Goal: Information Seeking & Learning: Learn about a topic

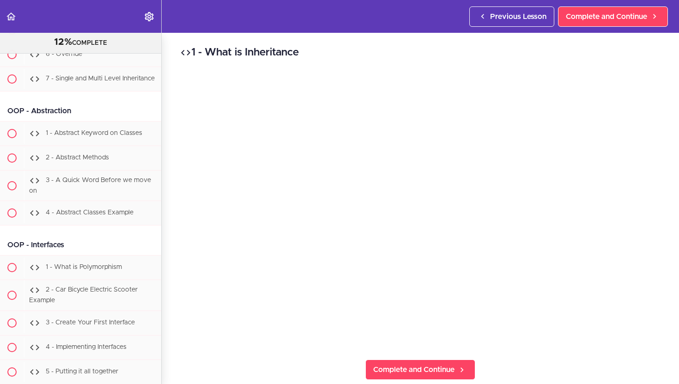
scroll to position [5638, 0]
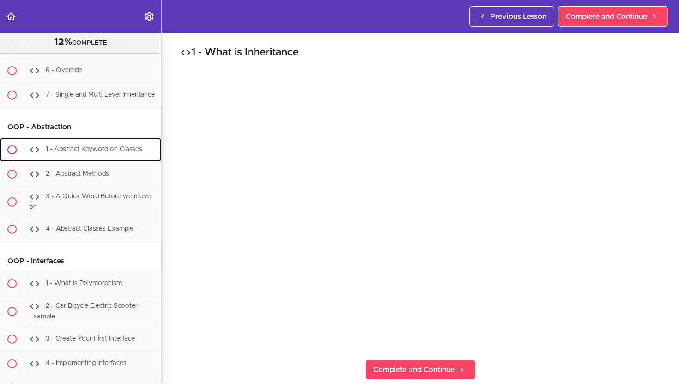
click at [88, 139] on div "1 - Abstract Keyword on Classes" at bounding box center [92, 149] width 137 height 20
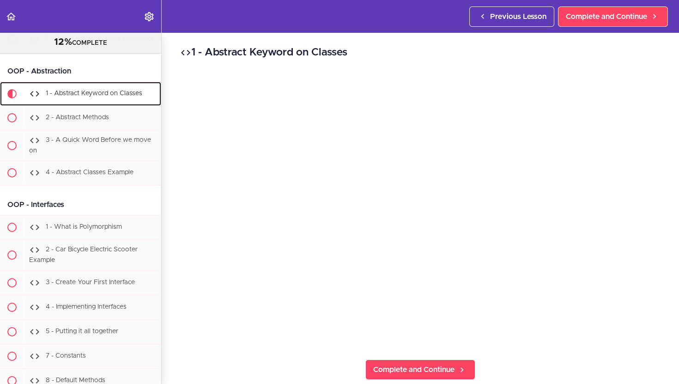
scroll to position [5695, 0]
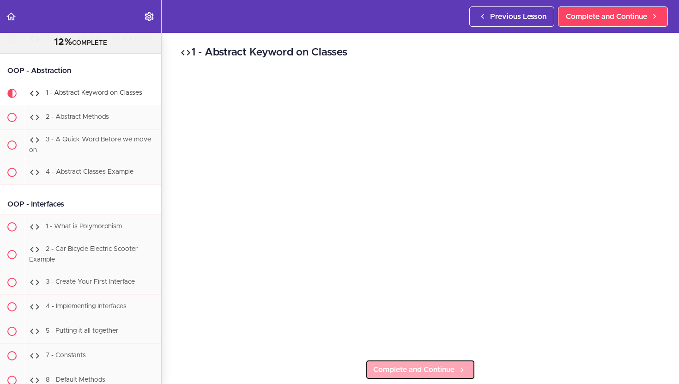
click at [392, 367] on span "Complete and Continue" at bounding box center [413, 369] width 81 height 11
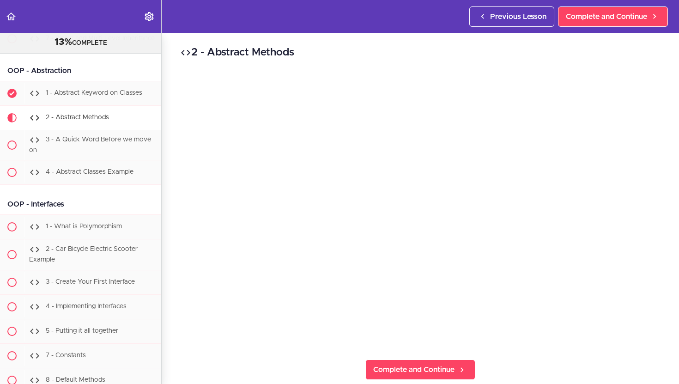
scroll to position [5719, 0]
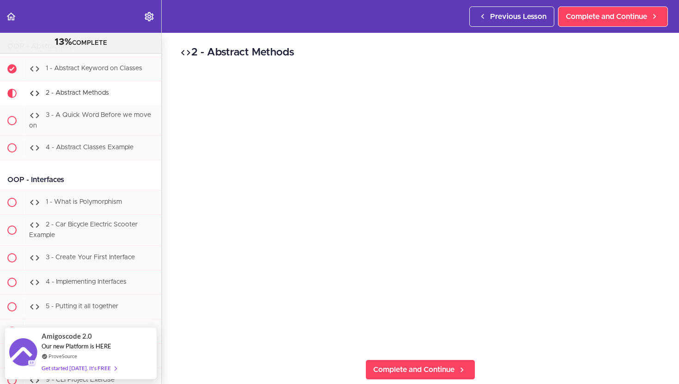
click at [589, 351] on div "2 - Abstract Methods Complete and Continue 1 - Follow us on LinkedIn 2 - Subscr…" at bounding box center [420, 208] width 517 height 351
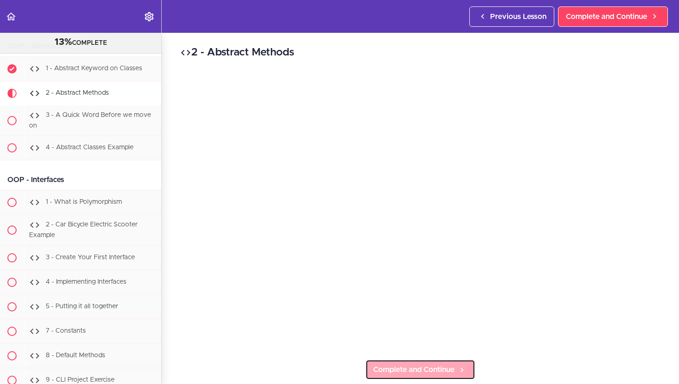
click at [449, 373] on span "Complete and Continue" at bounding box center [413, 369] width 81 height 11
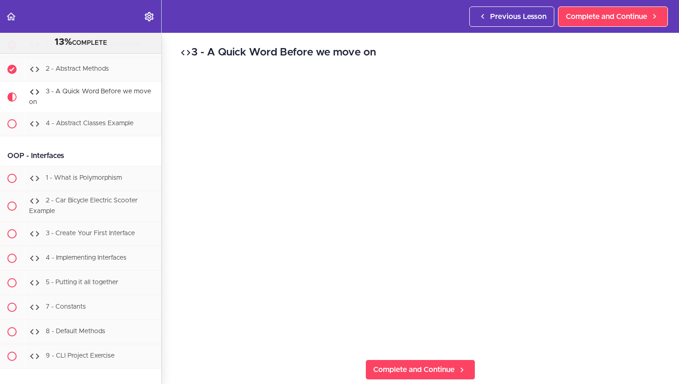
scroll to position [5744, 0]
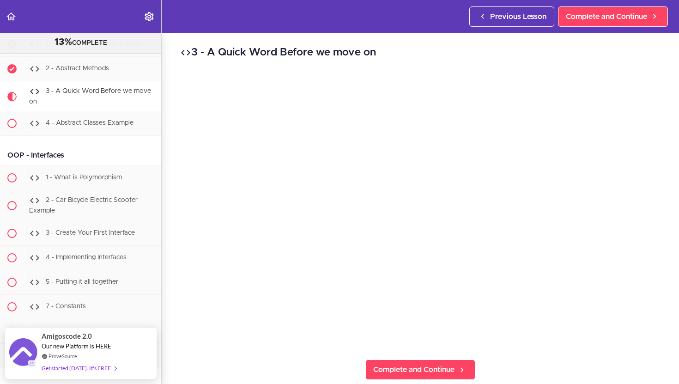
click at [593, 358] on div "3 - A Quick Word Before we move on Complete and Continue 1 - Follow us on Linke…" at bounding box center [420, 208] width 517 height 351
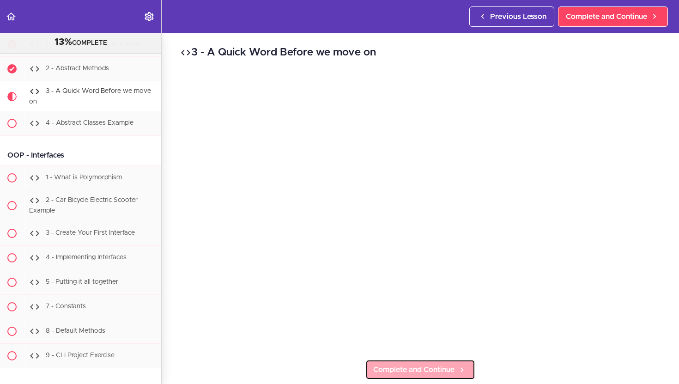
click at [424, 374] on span "Complete and Continue" at bounding box center [413, 369] width 81 height 11
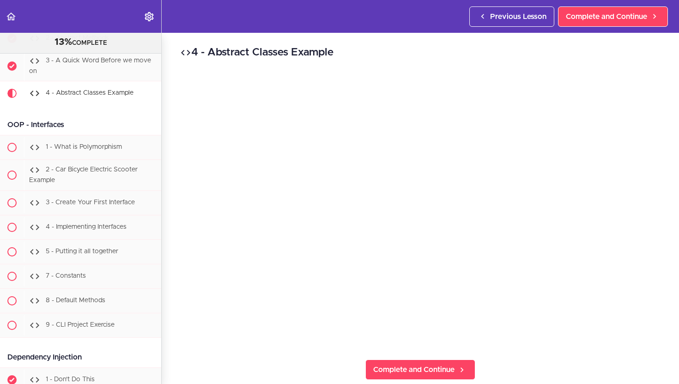
scroll to position [5775, 0]
